Goal: Task Accomplishment & Management: Use online tool/utility

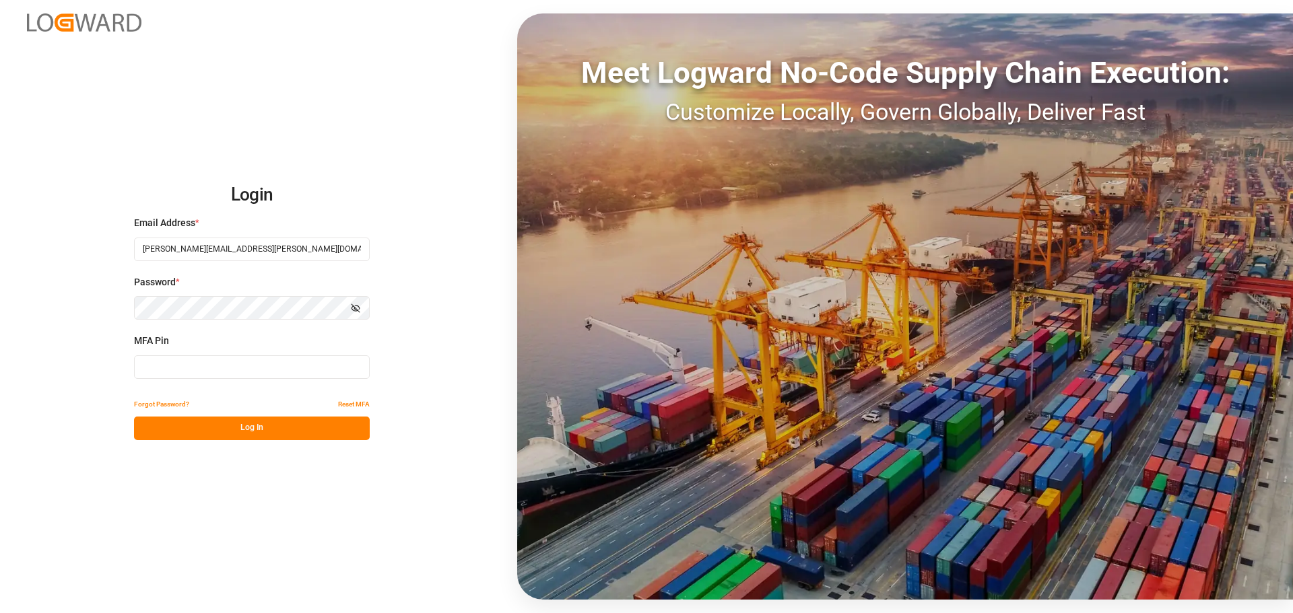
click at [207, 376] on input at bounding box center [252, 368] width 236 height 24
type input "6"
type input "593396"
click at [232, 424] on button "Log In" at bounding box center [252, 429] width 236 height 24
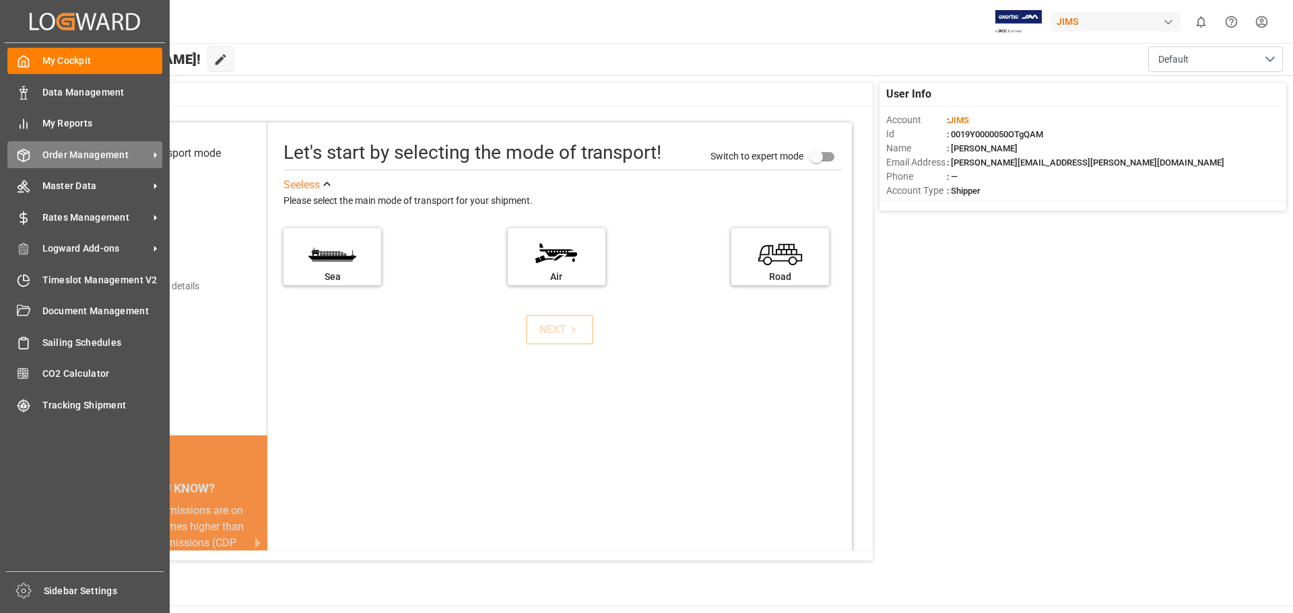
click at [48, 150] on span "Order Management" at bounding box center [95, 155] width 106 height 14
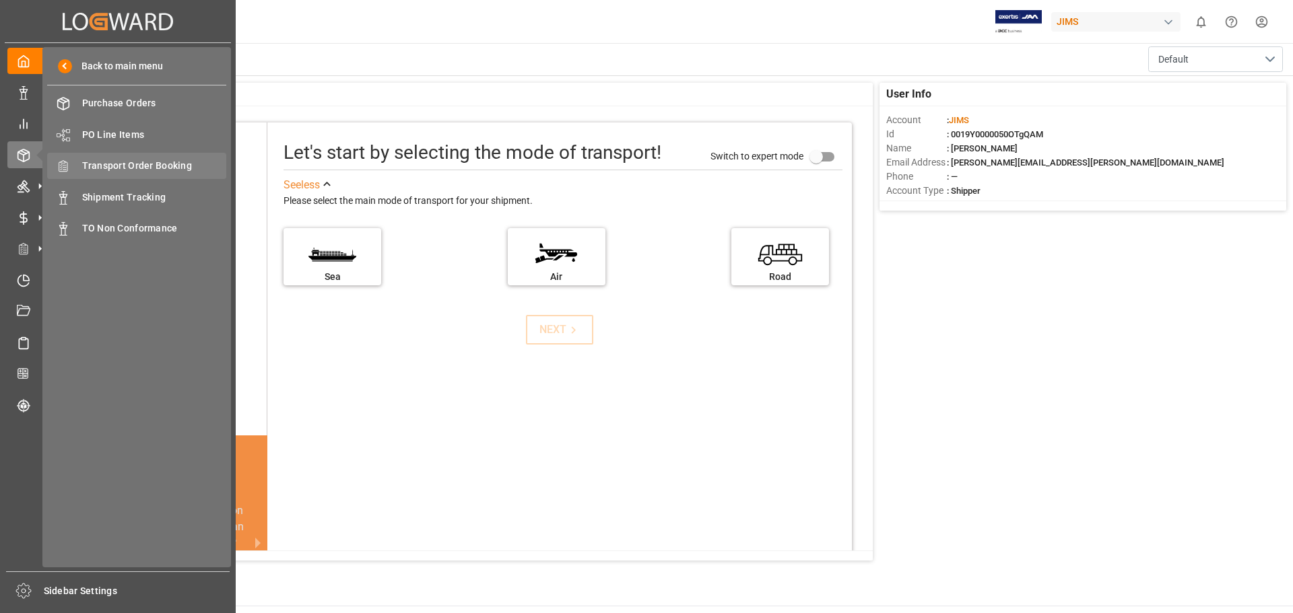
click at [132, 167] on span "Transport Order Booking" at bounding box center [154, 166] width 145 height 14
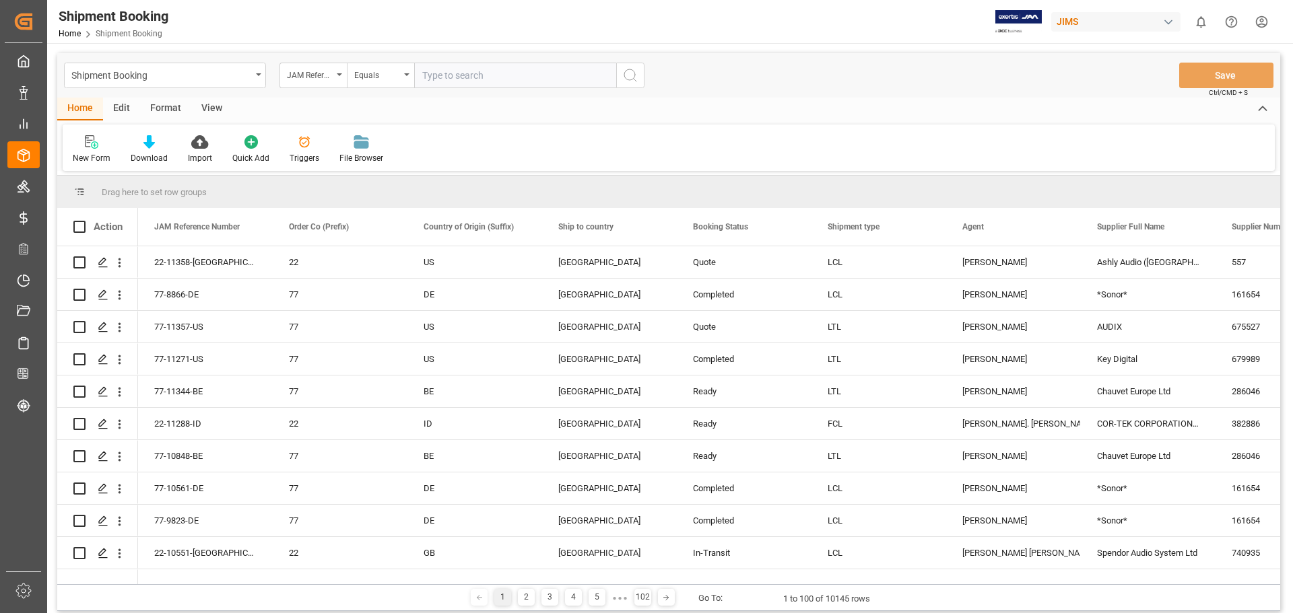
click at [446, 75] on input "text" at bounding box center [515, 76] width 202 height 26
type input "77-10764-us"
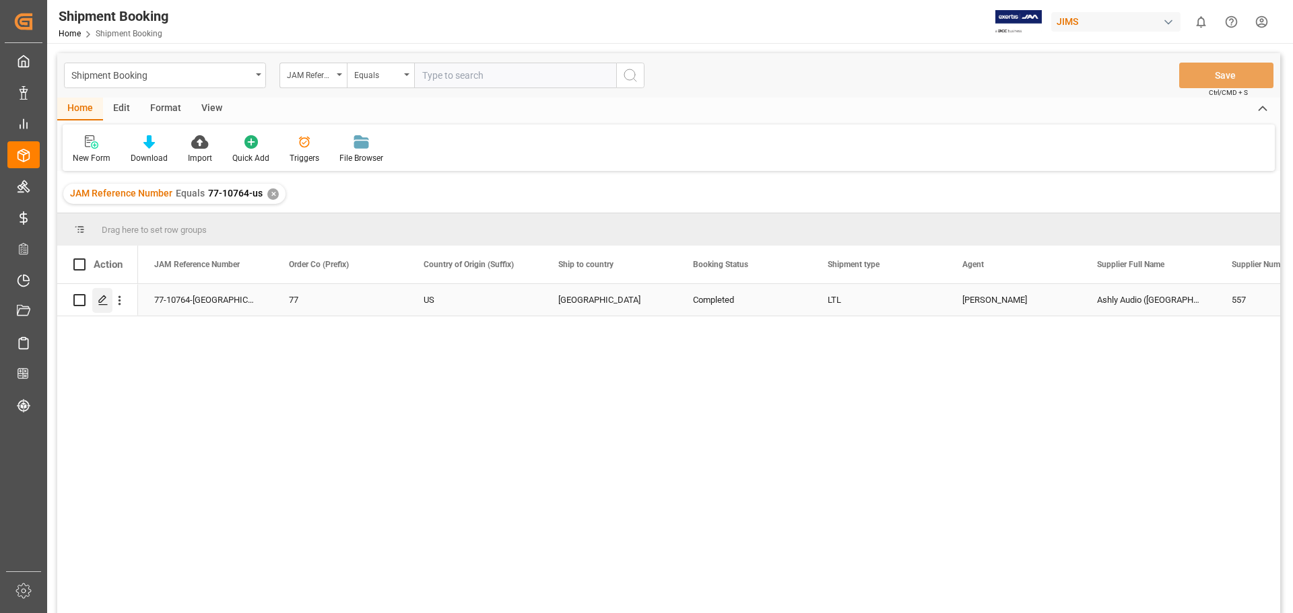
click at [106, 306] on icon "Press SPACE to select this row." at bounding box center [103, 300] width 11 height 11
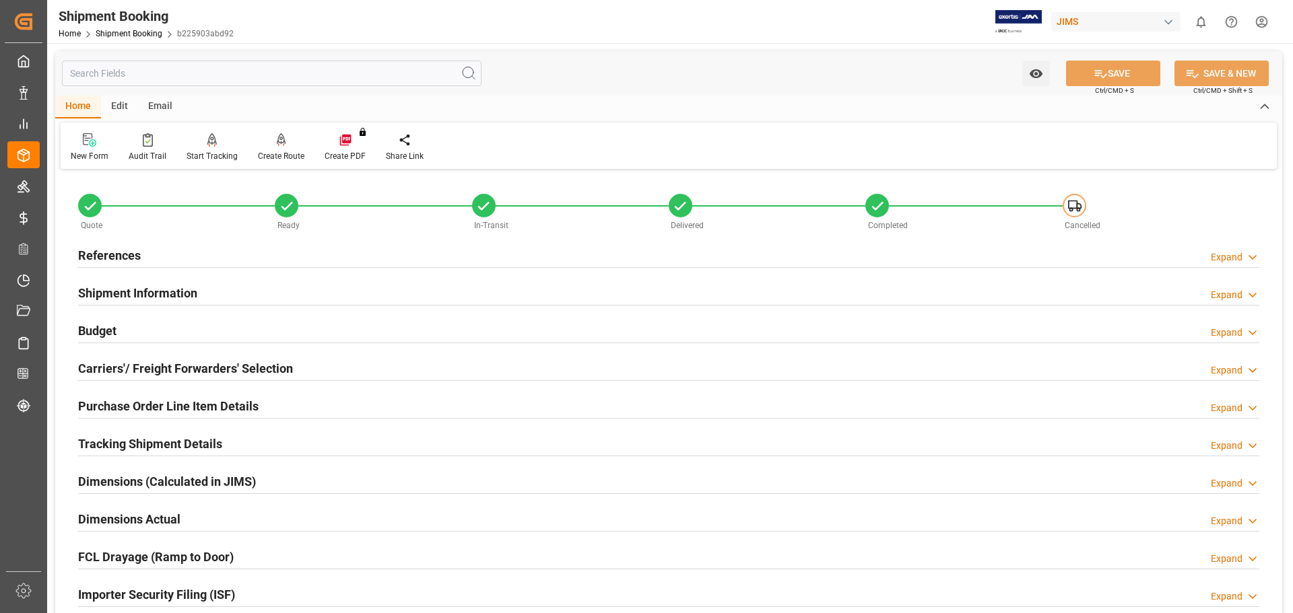
click at [94, 327] on h2 "Budget" at bounding box center [97, 331] width 38 height 18
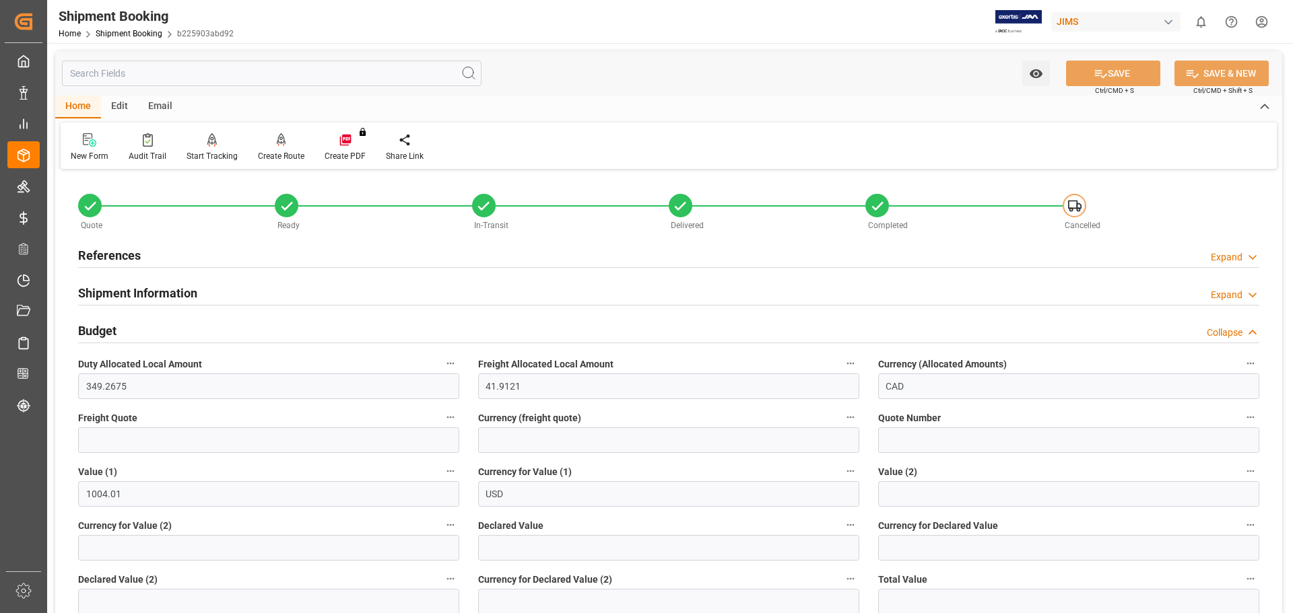
click at [94, 327] on h2 "Budget" at bounding box center [97, 331] width 38 height 18
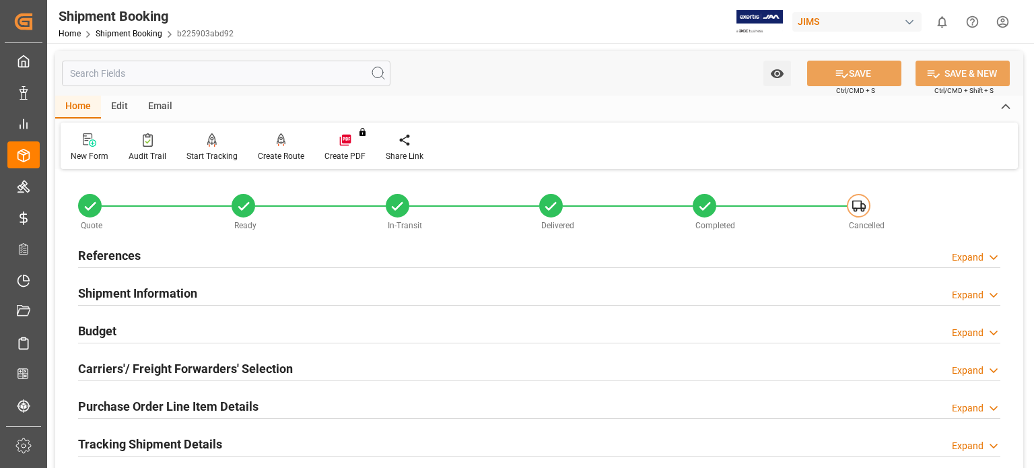
click at [125, 258] on h2 "References" at bounding box center [109, 255] width 63 height 18
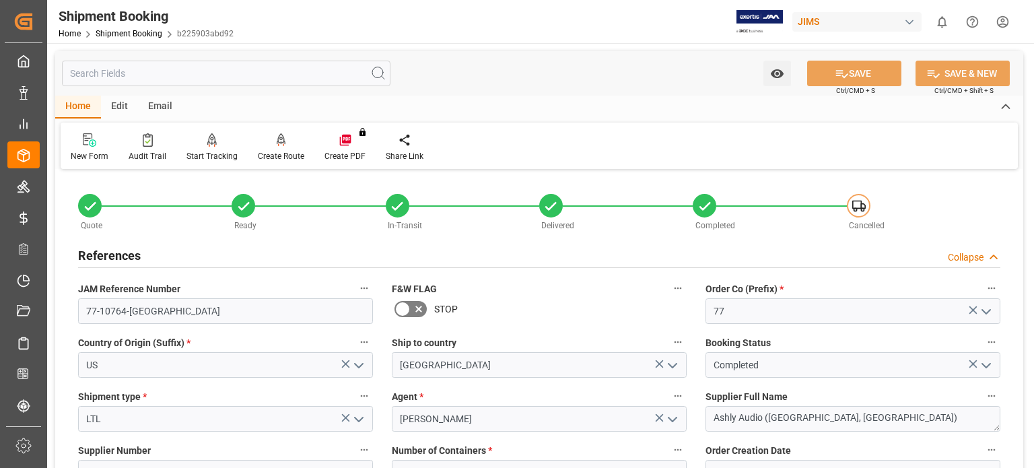
click at [125, 258] on h2 "References" at bounding box center [109, 255] width 63 height 18
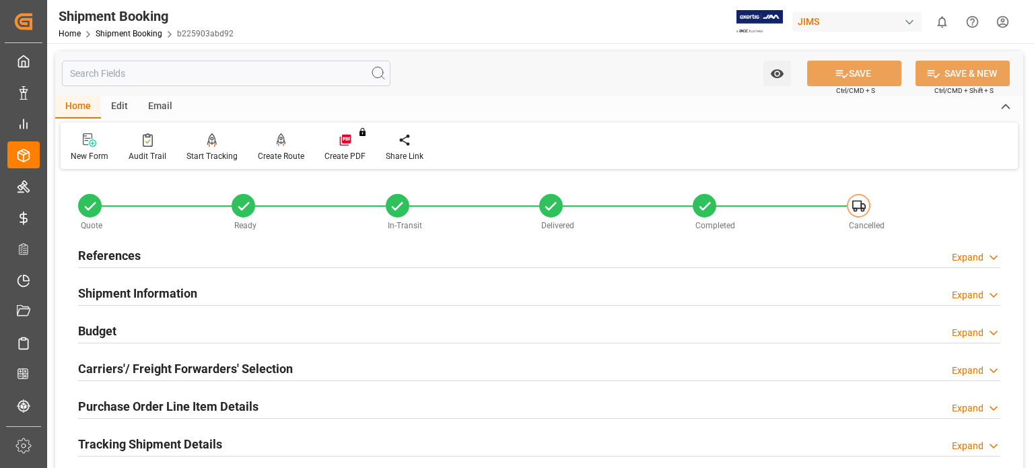
click at [100, 325] on h2 "Budget" at bounding box center [97, 331] width 38 height 18
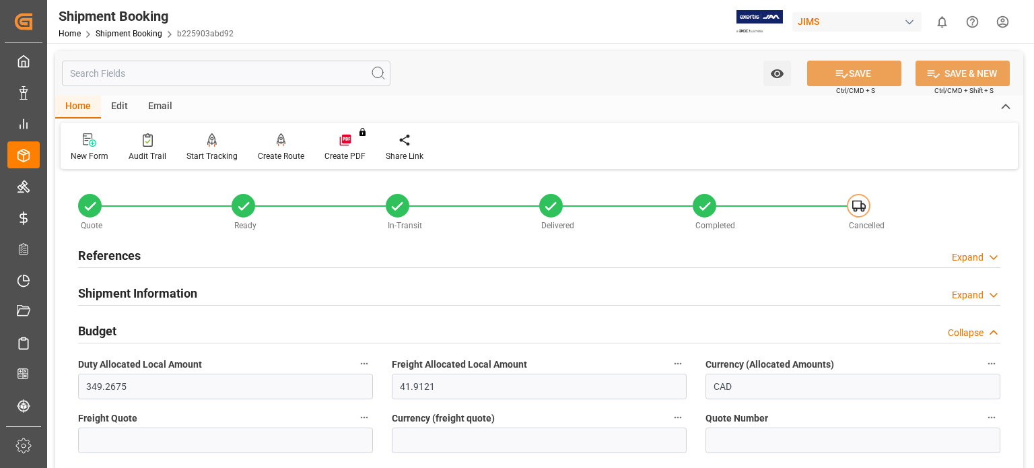
scroll to position [112, 0]
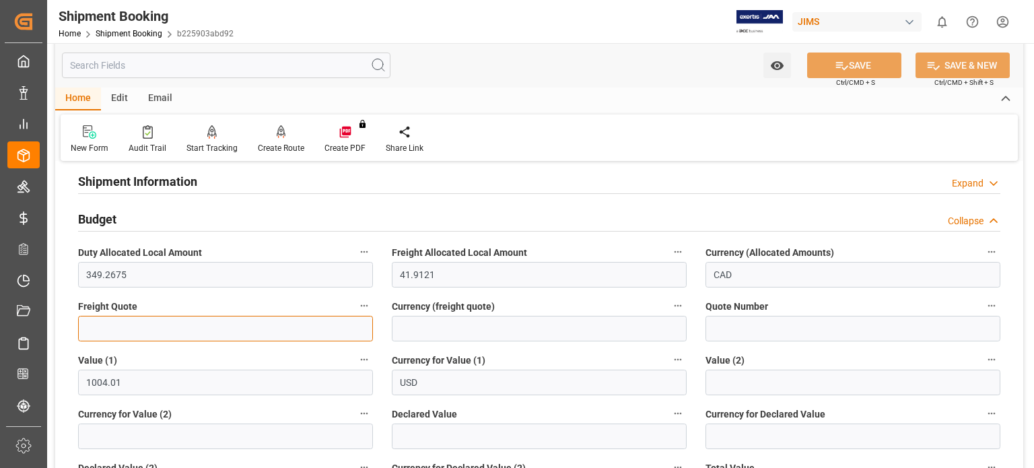
click at [129, 337] on input "text" at bounding box center [225, 329] width 295 height 26
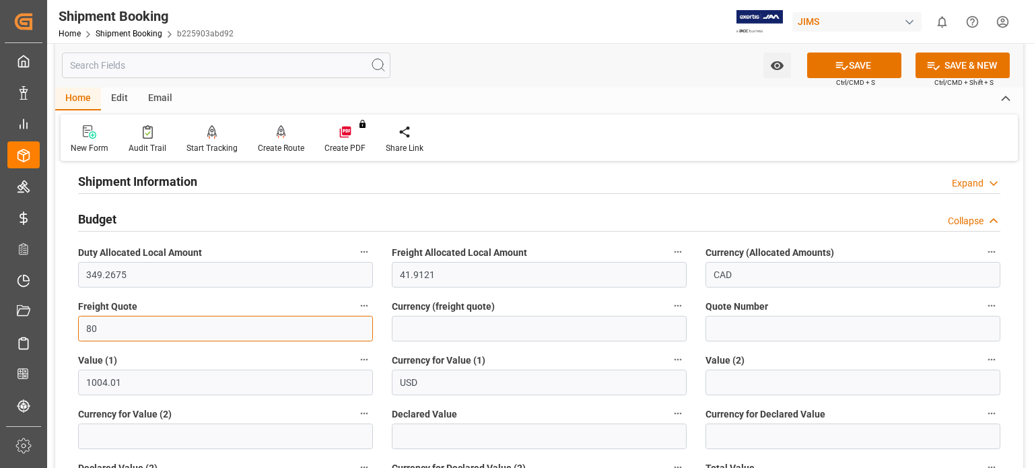
type input "80"
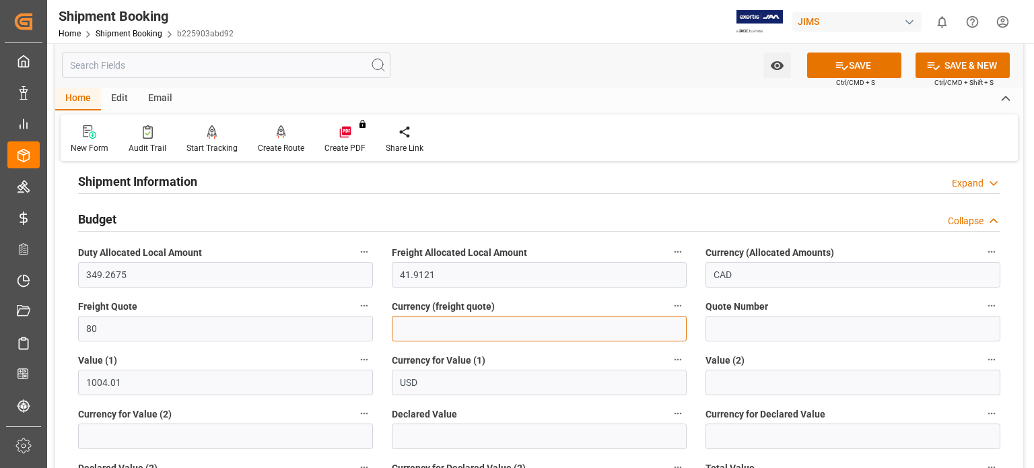
click at [506, 321] on input at bounding box center [539, 329] width 295 height 26
type input "USD"
click at [837, 67] on icon at bounding box center [842, 66] width 12 height 8
